Goal: Transaction & Acquisition: Purchase product/service

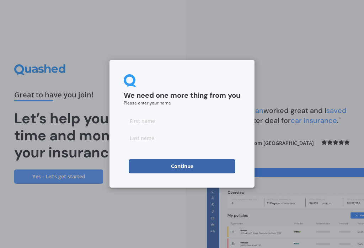
click at [186, 118] on input at bounding box center [182, 121] width 117 height 14
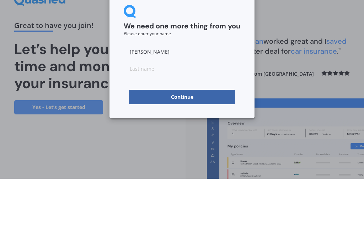
type input "[PERSON_NAME]"
click at [202, 131] on input at bounding box center [182, 138] width 117 height 14
type input "Brown"
click at [212, 159] on button "Continue" at bounding box center [182, 166] width 107 height 14
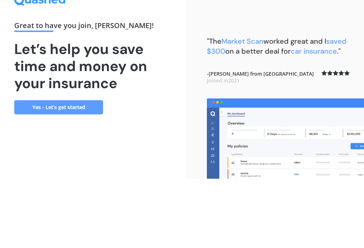
scroll to position [11, 0]
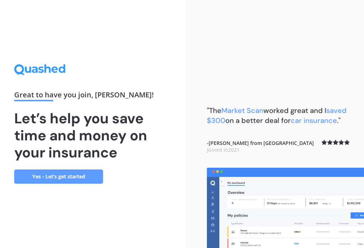
click at [50, 172] on link "Yes - Let’s get started" at bounding box center [58, 177] width 89 height 14
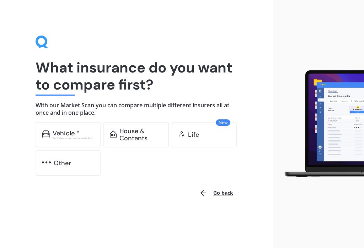
click at [74, 138] on div "Excludes commercial vehicles" at bounding box center [74, 138] width 42 height 3
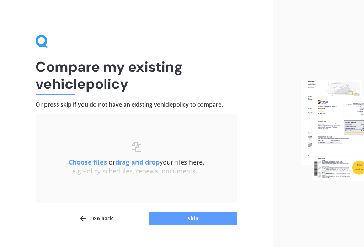
scroll to position [2, 0]
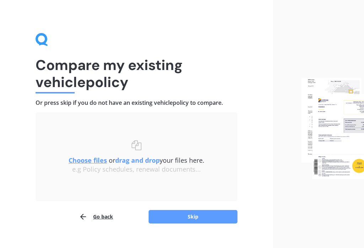
click at [197, 218] on button "Skip" at bounding box center [193, 217] width 89 height 14
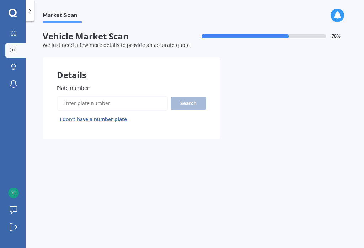
click at [137, 101] on input "Plate number" at bounding box center [112, 103] width 111 height 15
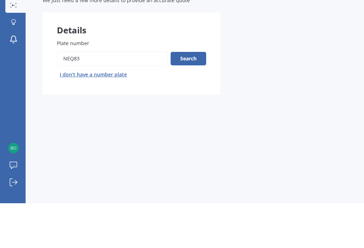
type input "NEQ83"
click at [194, 97] on button "Search" at bounding box center [189, 104] width 36 height 14
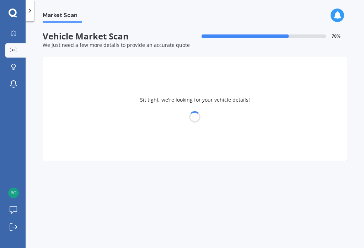
select select "FORD"
select select "RANGER"
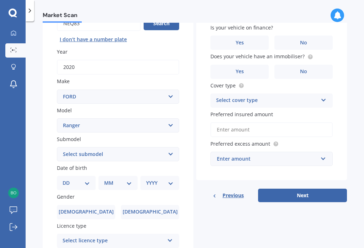
scroll to position [84, 0]
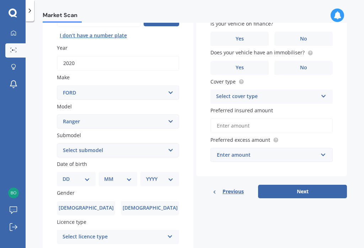
click at [172, 148] on select "Select submodel 4X2 3.2 Litre Turbo Diesel 4X2 XL 2.2 Litre Turbo Diesel 4X2 XL…" at bounding box center [118, 150] width 122 height 14
select select "FX4 TURBO DIESEL"
click at [89, 176] on select "DD 01 02 03 04 05 06 07 08 09 10 11 12 13 14 15 16 17 18 19 20 21 22 23 24 25 2…" at bounding box center [76, 179] width 27 height 8
select select "02"
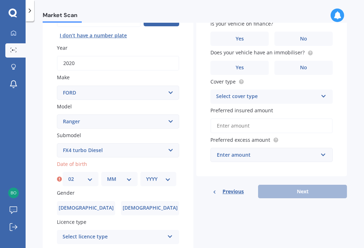
click at [130, 176] on select "MM 01 02 03 04 05 06 07 08 09 10 11 12" at bounding box center [119, 179] width 25 height 8
select select "02"
click at [170, 175] on select "YYYY 2025 2024 2023 2022 2021 2020 2019 2018 2017 2016 2015 2014 2013 2012 2011…" at bounding box center [158, 179] width 25 height 8
select select "1969"
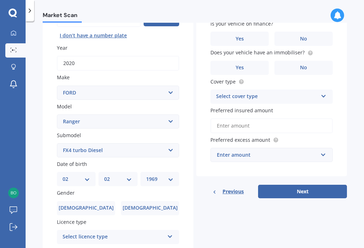
click at [153, 205] on span "[DEMOGRAPHIC_DATA]" at bounding box center [150, 208] width 55 height 6
click at [0, 0] on input "[DEMOGRAPHIC_DATA]" at bounding box center [0, 0] width 0 height 0
click at [99, 205] on label "[DEMOGRAPHIC_DATA]" at bounding box center [86, 208] width 58 height 14
click at [0, 0] on input "[DEMOGRAPHIC_DATA]" at bounding box center [0, 0] width 0 height 0
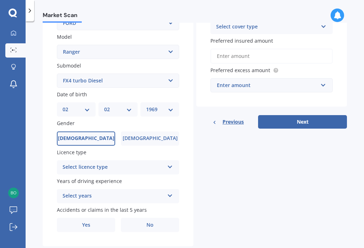
scroll to position [153, 0]
click at [172, 164] on icon at bounding box center [170, 166] width 6 height 5
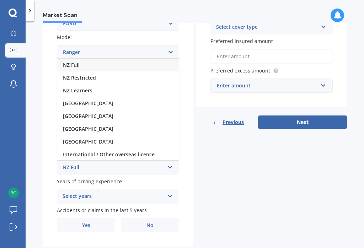
click at [129, 59] on div "NZ Full" at bounding box center [118, 65] width 122 height 13
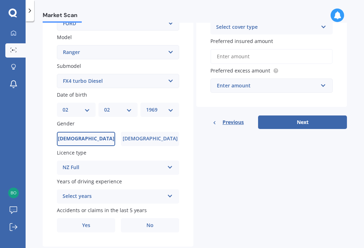
click at [172, 192] on icon at bounding box center [170, 194] width 6 height 5
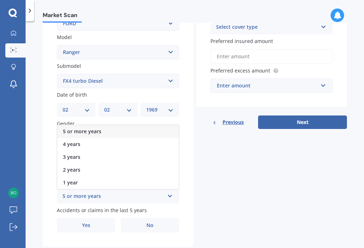
click at [154, 126] on div "5 or more years" at bounding box center [118, 131] width 122 height 13
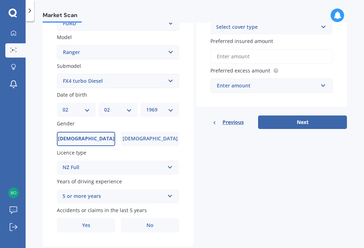
click at [155, 222] on label "No" at bounding box center [150, 225] width 58 height 14
click at [0, 0] on input "No" at bounding box center [0, 0] width 0 height 0
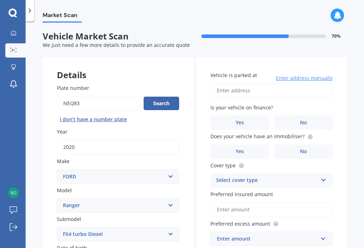
scroll to position [0, 0]
click at [282, 88] on input "Vehicle is parked at" at bounding box center [272, 90] width 122 height 15
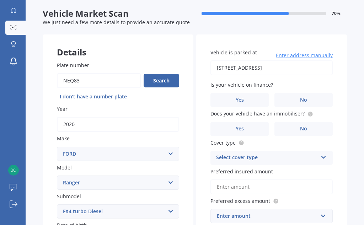
type input "[STREET_ADDRESS]"
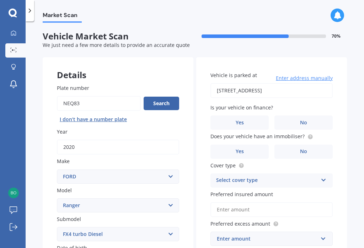
click at [309, 122] on label "No" at bounding box center [304, 123] width 58 height 14
click at [0, 0] on input "No" at bounding box center [0, 0] width 0 height 0
click at [249, 147] on label "Yes" at bounding box center [240, 152] width 58 height 14
click at [0, 0] on input "Yes" at bounding box center [0, 0] width 0 height 0
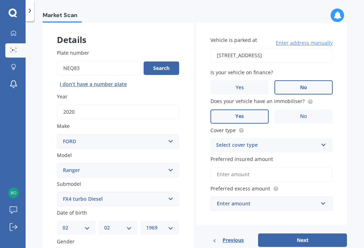
scroll to position [38, 0]
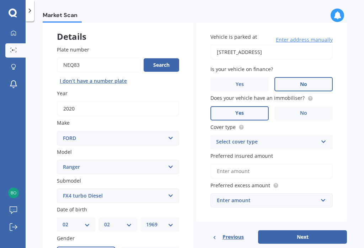
click at [324, 140] on icon at bounding box center [324, 140] width 6 height 5
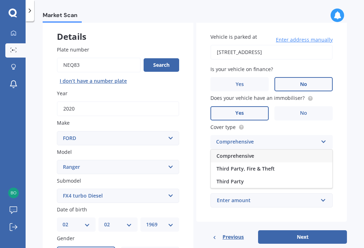
click at [271, 154] on div "Comprehensive" at bounding box center [272, 156] width 122 height 13
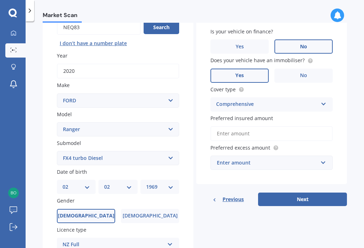
scroll to position [77, 0]
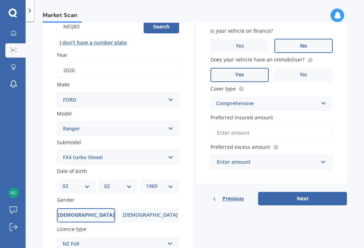
click at [273, 131] on input "Preferred insured amount" at bounding box center [272, 133] width 122 height 15
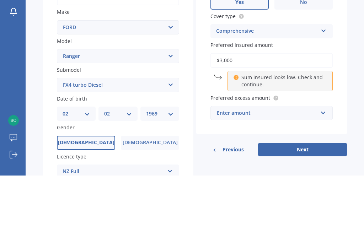
type input "$30,000"
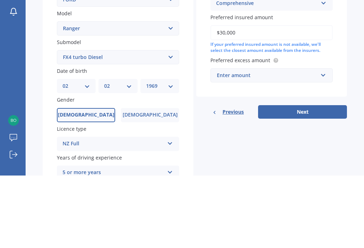
scroll to position [106, 0]
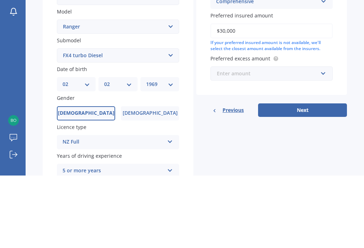
click at [323, 139] on input "text" at bounding box center [269, 146] width 116 height 14
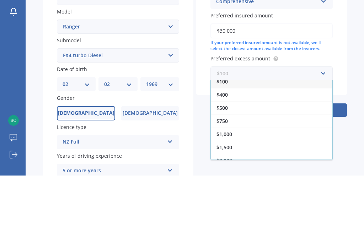
scroll to position [4, 0]
click at [306, 163] on div "$400" at bounding box center [272, 169] width 122 height 13
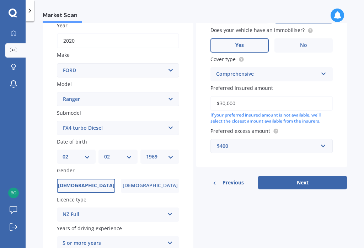
click at [310, 181] on button "Next" at bounding box center [302, 183] width 89 height 14
select select "02"
select select "1969"
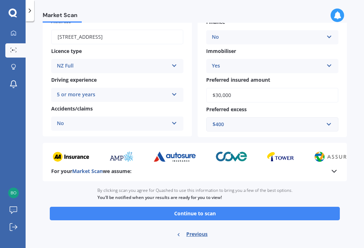
scroll to position [103, 0]
click at [209, 210] on button "Continue to scan" at bounding box center [195, 214] width 290 height 14
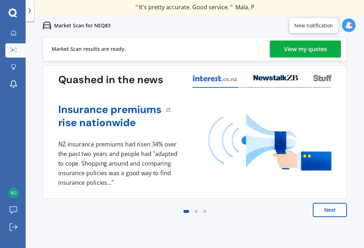
click at [314, 51] on div "View my quotes" at bounding box center [305, 49] width 43 height 17
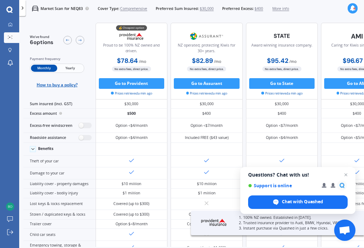
click at [73, 69] on span "Yearly" at bounding box center [70, 68] width 26 height 7
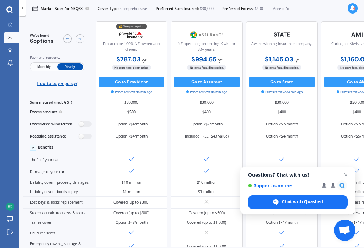
scroll to position [2, 0]
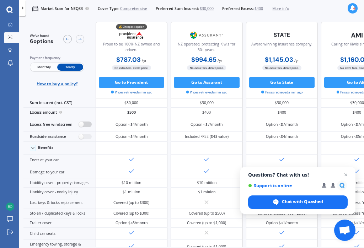
click at [80, 127] on label at bounding box center [85, 125] width 13 height 6
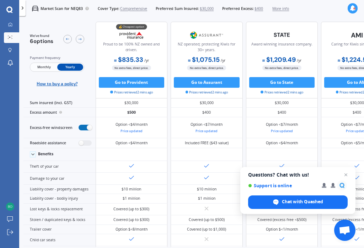
radio input "true"
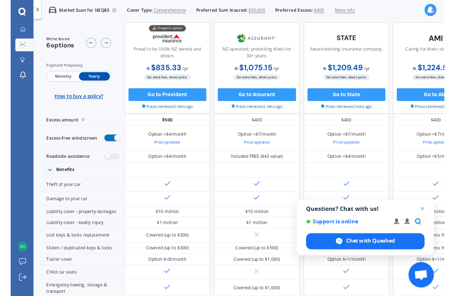
scroll to position [18, 0]
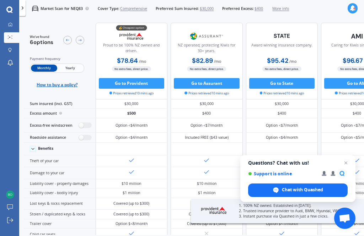
click at [72, 70] on span "Yearly" at bounding box center [70, 68] width 26 height 7
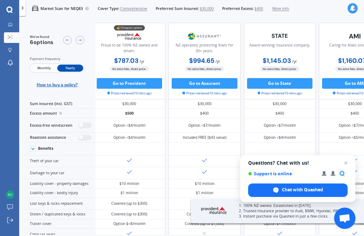
scroll to position [0, 4]
click at [82, 128] on label at bounding box center [85, 126] width 13 height 6
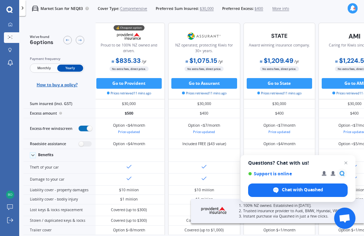
radio input "true"
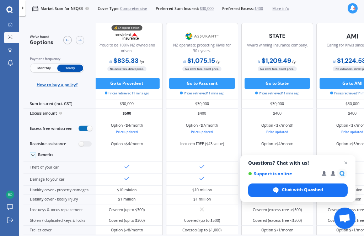
scroll to position [0, 6]
click at [134, 85] on button "Go to Provident" at bounding box center [128, 83] width 66 height 11
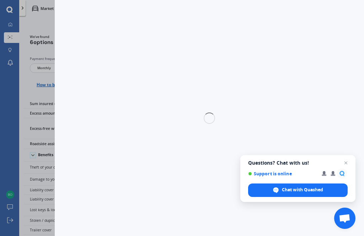
select select "Yearly"
select select "full"
select select "[STREET_ADDRESS]"
select select "FORD"
select select "RANGER"
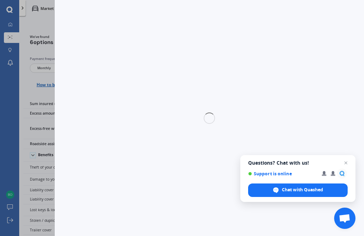
select select "NO"
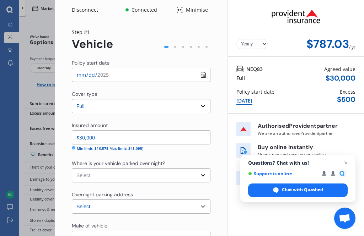
click at [206, 75] on input "2025-10-14" at bounding box center [141, 75] width 139 height 14
type input "2025-11-01"
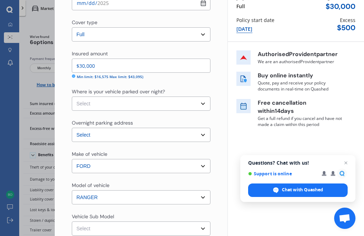
scroll to position [106, 0]
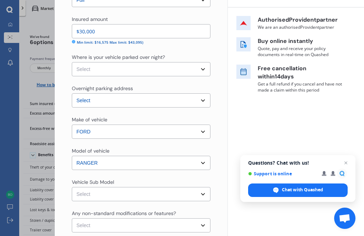
click at [204, 67] on select "Select Garage (fully enclosed) Off Street Parking Other" at bounding box center [141, 69] width 139 height 14
select select "OTHER"
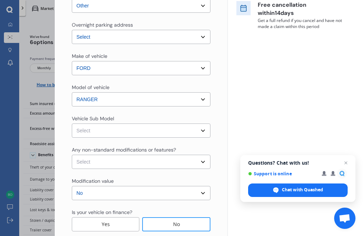
scroll to position [192, 0]
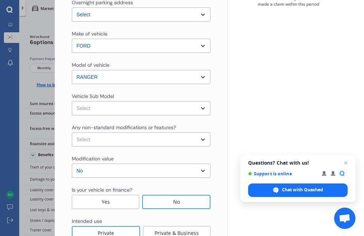
click at [203, 111] on select "Select Ranger FX4 Wellside Dbl Cab 4dr Spts Auto 10sp 4X2 1133kg 2.0DTTI MY21.25" at bounding box center [141, 108] width 139 height 14
select select "NZVFORD2020AECK"
click at [203, 142] on select "Select None Nitrous Oxide System(NOS) Roll Cage Full Racing Harness" at bounding box center [141, 140] width 139 height 14
select select "none"
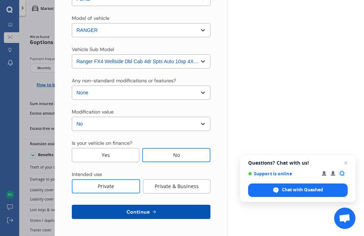
scroll to position [239, 0]
click at [169, 212] on button "Continue" at bounding box center [141, 212] width 139 height 14
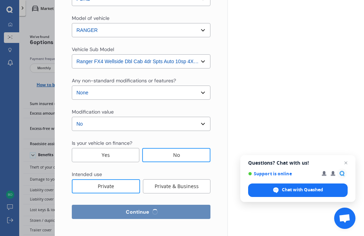
select select "02"
select select "1969"
select select "NZ_FULL"
select select "0"
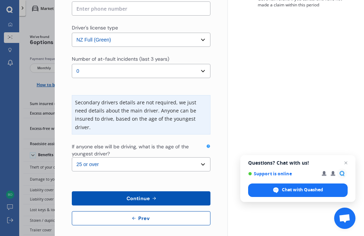
scroll to position [189, 0]
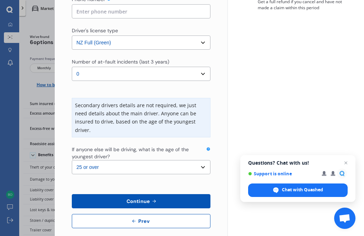
click at [205, 160] on select "Select the age of the youngest driver. 16 17 18 19 20 21 22 23 24 25 or over" at bounding box center [141, 167] width 139 height 14
click at [206, 160] on select "Select the age of the youngest driver. 16 17 18 19 20 21 22 23 24 25 or over" at bounding box center [141, 167] width 139 height 14
select select "25"
click at [177, 195] on button "Continue" at bounding box center [141, 202] width 139 height 14
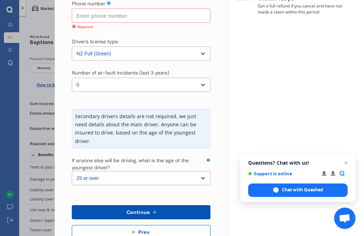
scroll to position [157, 0]
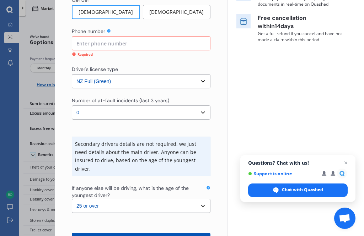
click at [191, 41] on input at bounding box center [141, 43] width 139 height 14
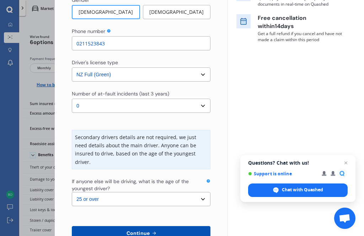
scroll to position [189, 0]
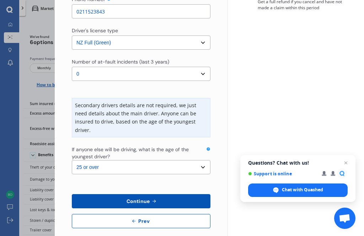
type input "0211523843"
click at [181, 195] on button "Continue" at bounding box center [141, 202] width 139 height 14
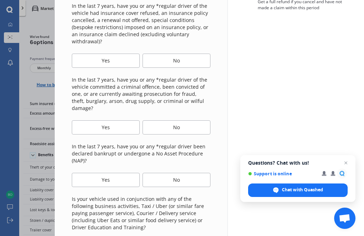
scroll to position [0, 0]
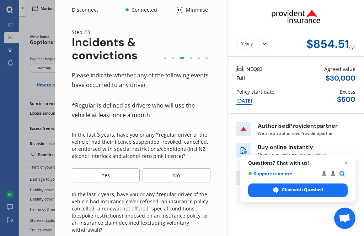
click at [186, 175] on div "No" at bounding box center [177, 176] width 68 height 14
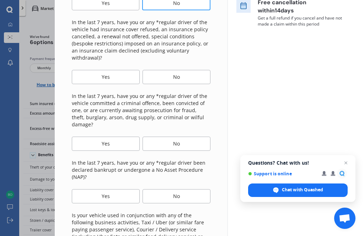
scroll to position [172, 0]
click at [184, 71] on div "No" at bounding box center [177, 77] width 68 height 14
click at [190, 137] on div "No" at bounding box center [177, 144] width 68 height 14
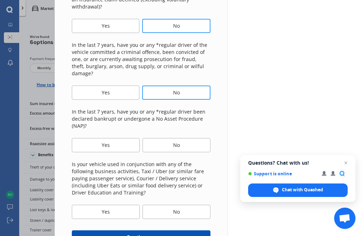
scroll to position [243, 0]
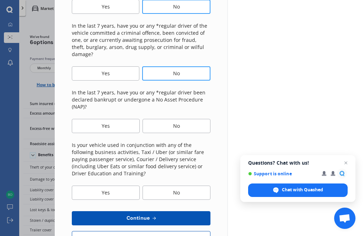
click at [188, 119] on div "No" at bounding box center [177, 126] width 68 height 14
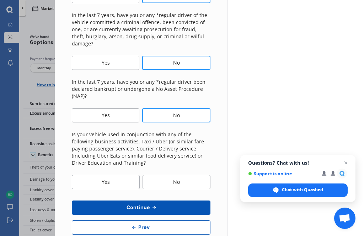
scroll to position [253, 0]
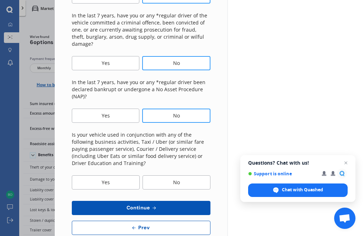
click at [186, 176] on div "No" at bounding box center [177, 183] width 68 height 14
click at [182, 201] on button "Continue" at bounding box center [141, 208] width 139 height 14
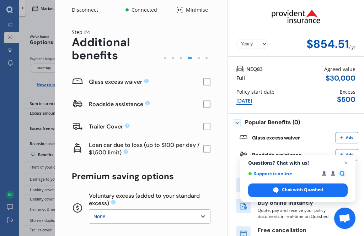
scroll to position [0, 0]
click at [207, 84] on rect at bounding box center [206, 82] width 7 height 7
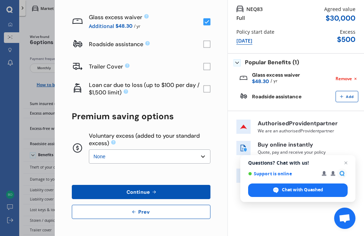
scroll to position [59, 0]
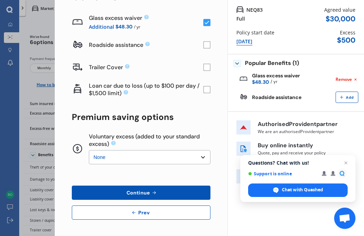
click at [204, 158] on select "None $200 $450 $700 $950 $1,200 $1,700" at bounding box center [150, 157] width 122 height 14
select select "450"
click at [173, 191] on button "Continue" at bounding box center [141, 193] width 139 height 14
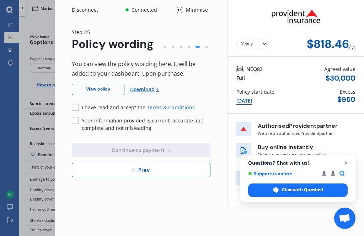
scroll to position [0, 0]
click at [170, 168] on button "Prev" at bounding box center [141, 170] width 139 height 14
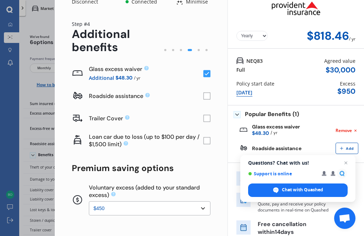
scroll to position [50, 0]
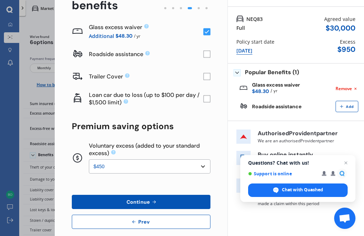
click at [202, 166] on select "None $200 $450 $700 $950 $1,200 $1,700" at bounding box center [150, 167] width 122 height 14
select select "0"
click at [161, 201] on button "Continue" at bounding box center [141, 202] width 139 height 14
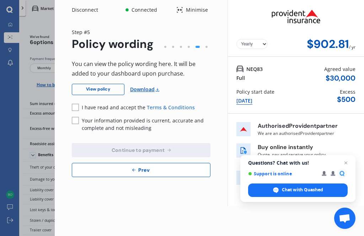
scroll to position [0, 0]
